Goal: Transaction & Acquisition: Purchase product/service

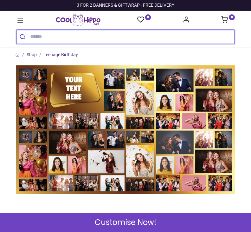
click at [118, 32] on input "search" at bounding box center [132, 37] width 204 height 14
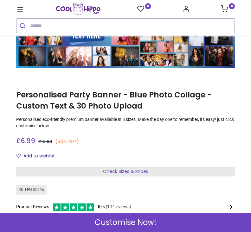
scroll to position [50, 0]
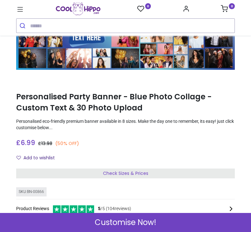
click at [144, 222] on span "Customise Now!" at bounding box center [125, 222] width 61 height 11
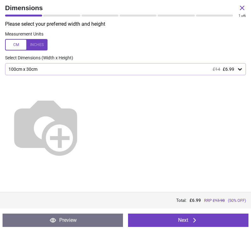
click at [86, 100] on img at bounding box center [45, 125] width 81 height 81
